Goal: Task Accomplishment & Management: Complete application form

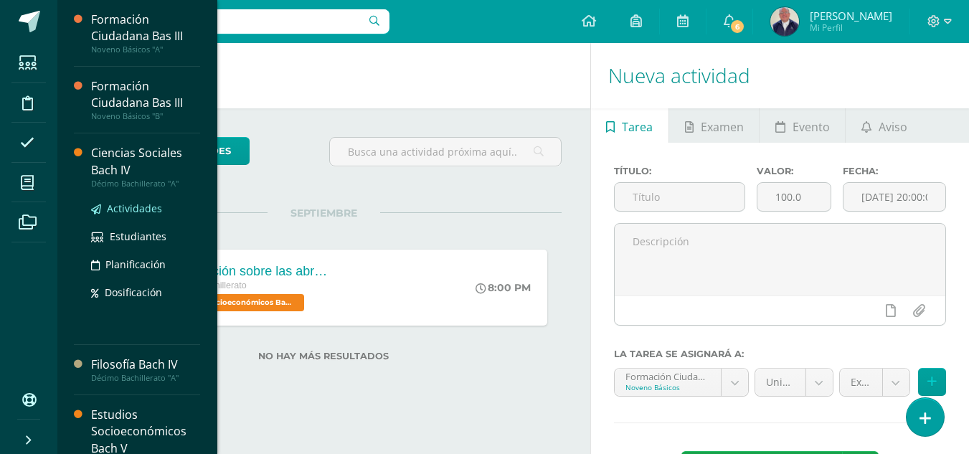
click at [127, 208] on span "Actividades" at bounding box center [134, 208] width 55 height 14
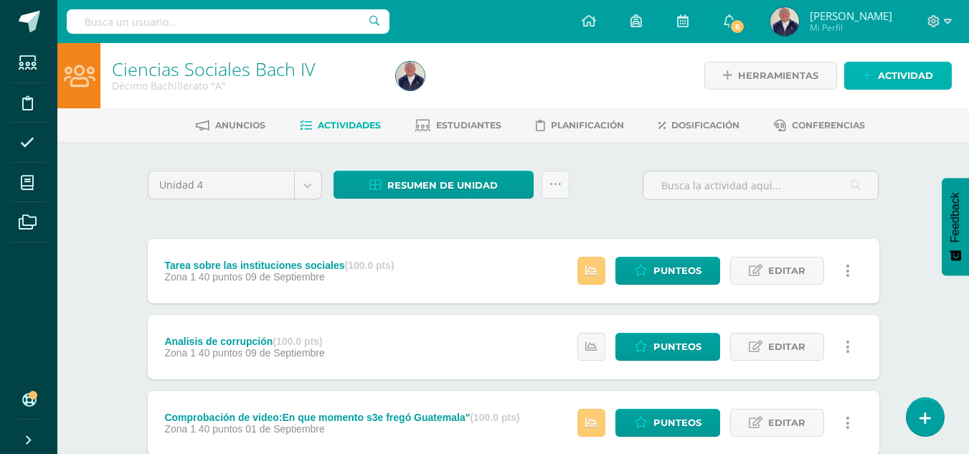
click at [894, 77] on span "Actividad" at bounding box center [905, 75] width 55 height 27
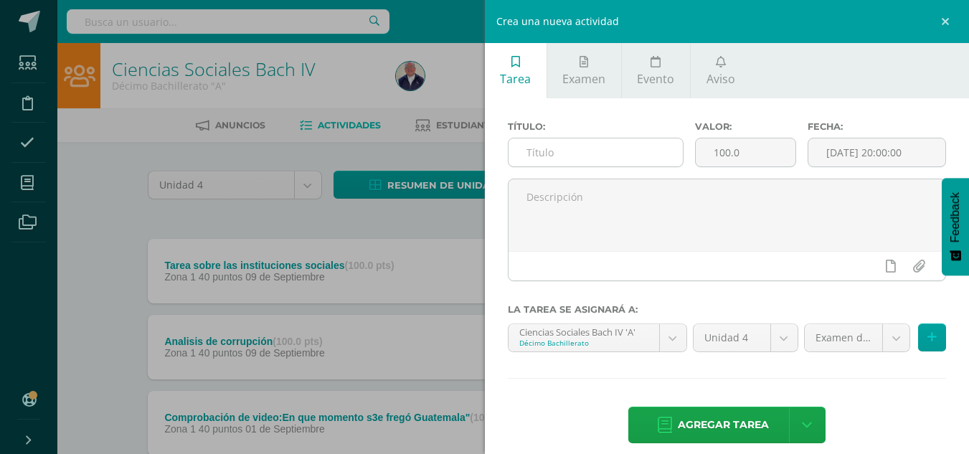
click at [578, 159] on input "text" at bounding box center [595, 152] width 174 height 28
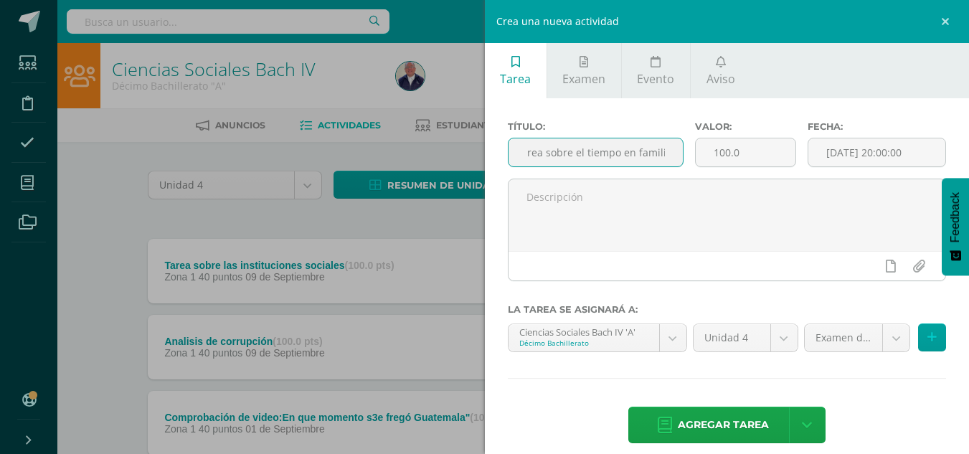
scroll to position [0, 16]
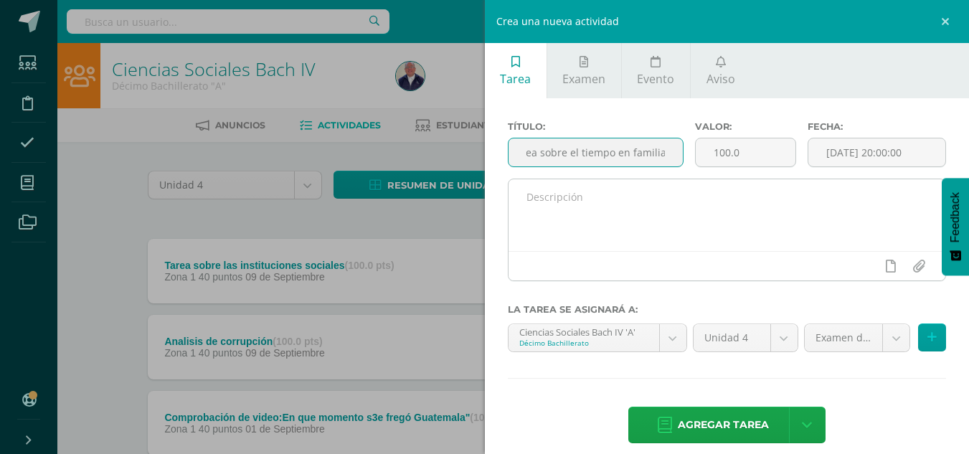
type input "Tarea sobre el tiempo en familia"
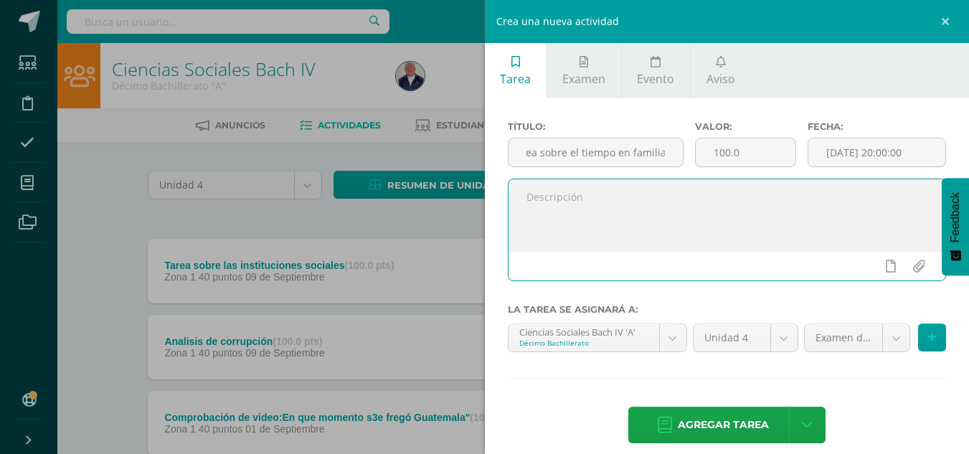
click at [565, 201] on textarea at bounding box center [726, 215] width 437 height 72
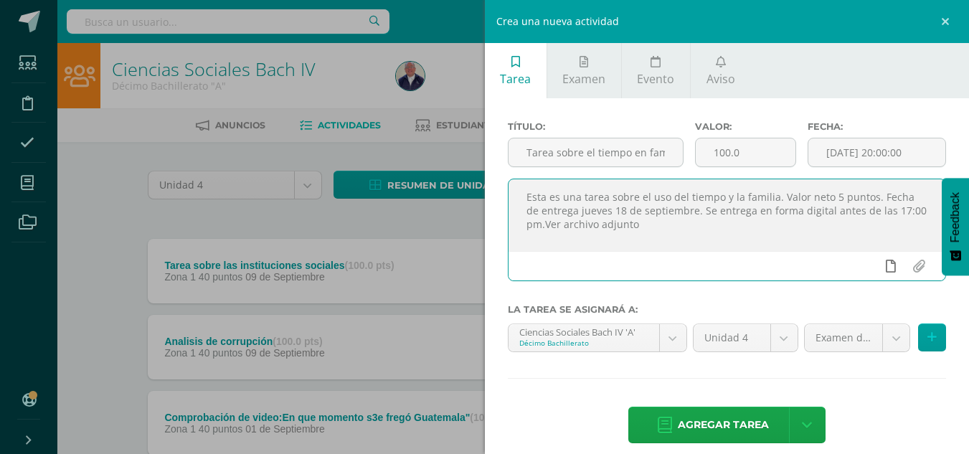
type textarea "Esta es una tarea sobre el uso del tiempo y la familia. Valor neto 5 puntos. Fe…"
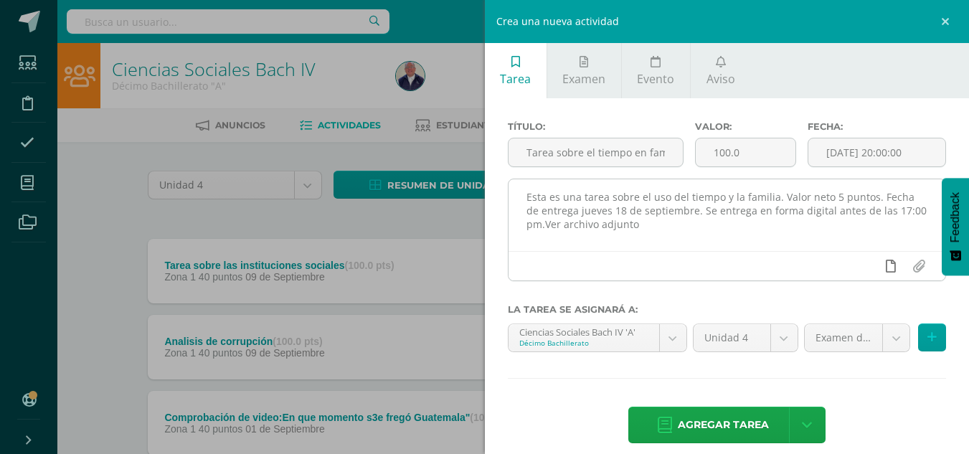
click at [885, 265] on icon at bounding box center [890, 266] width 10 height 13
click at [856, 268] on icon at bounding box center [862, 266] width 13 height 13
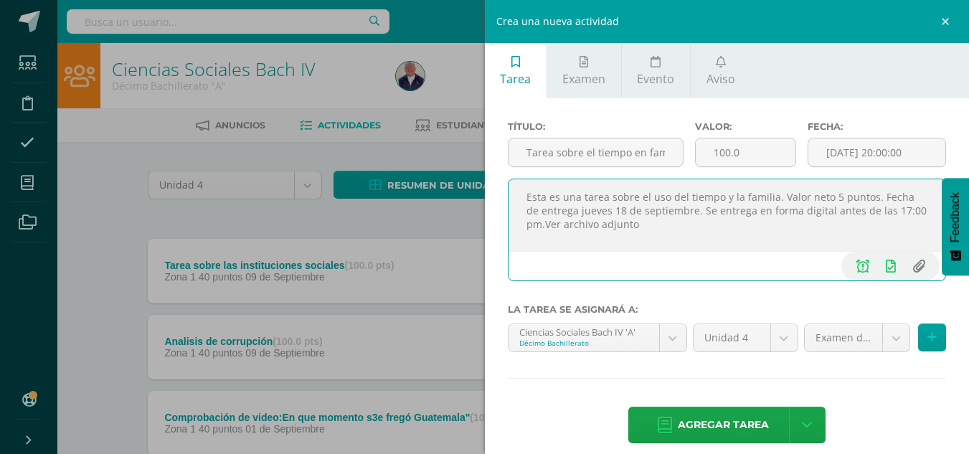
click at [908, 266] on input "file" at bounding box center [918, 265] width 28 height 27
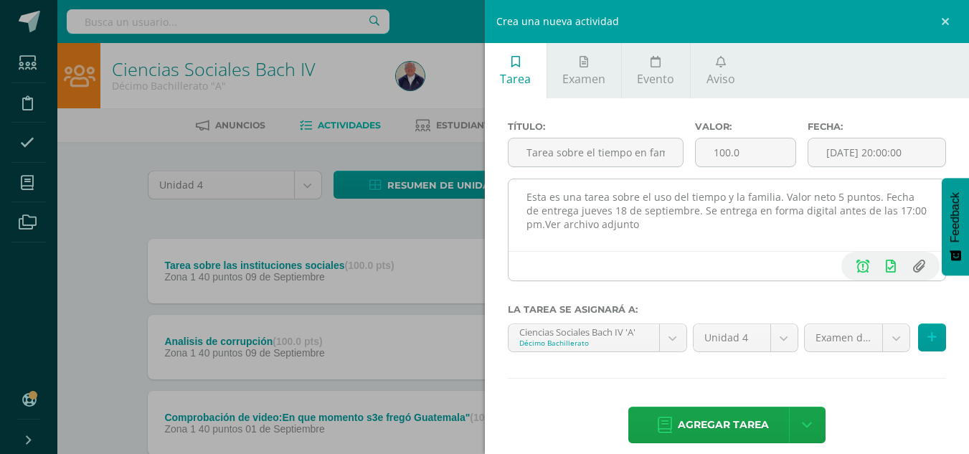
type input "C:\fakepath\TABLA SOBRE EL USO DEL TIEMPO Y LA FAMILIA.docx"
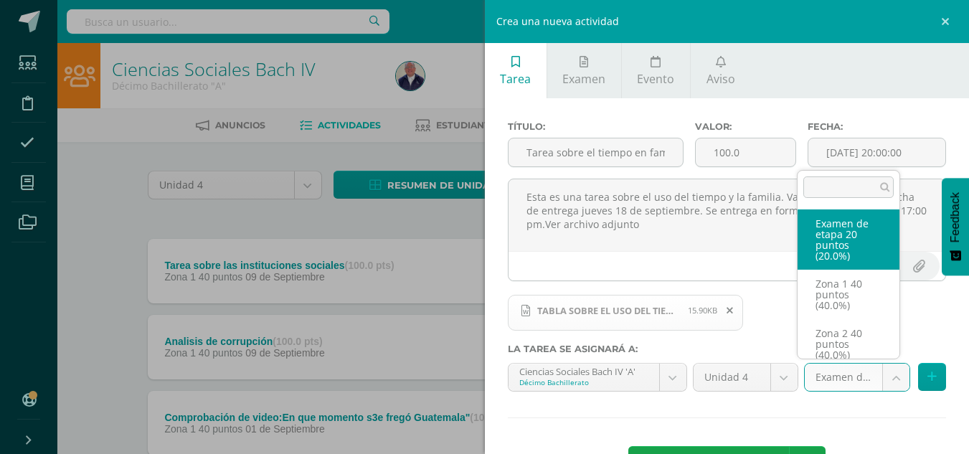
click at [887, 376] on body "Estudiantes Disciplina Asistencia Mis cursos Archivos Soporte Ayuda Reportar un…" at bounding box center [484, 351] width 969 height 703
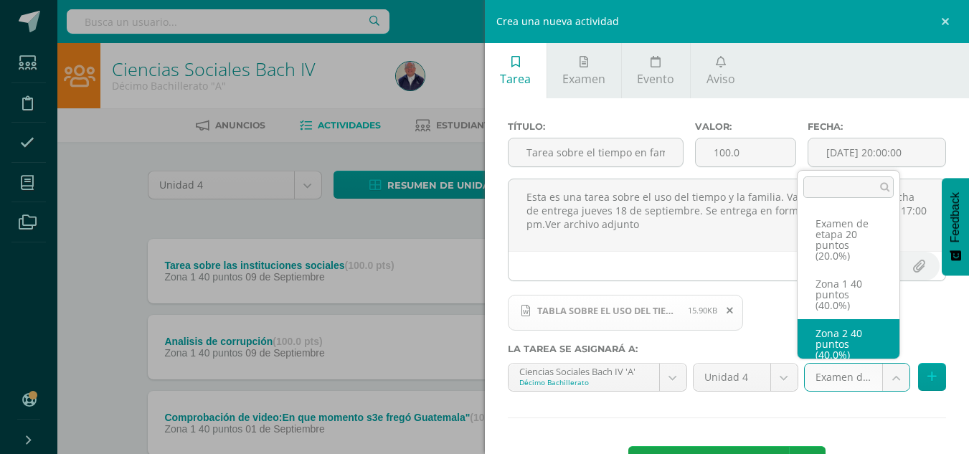
scroll to position [10, 0]
select select "31369"
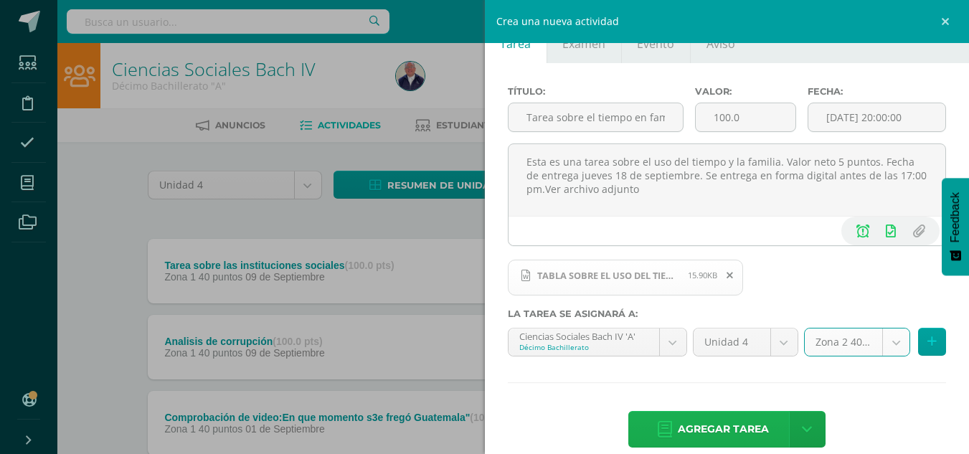
scroll to position [54, 0]
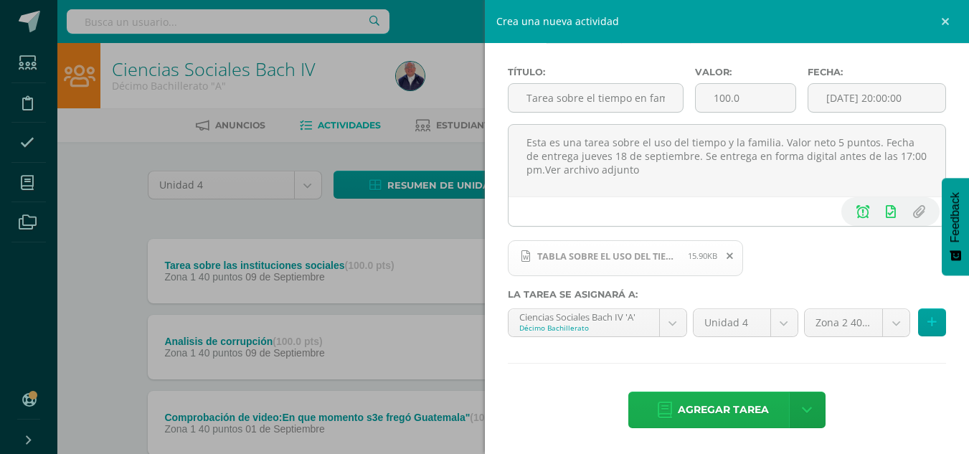
click at [759, 409] on span "Agregar tarea" at bounding box center [723, 409] width 91 height 35
